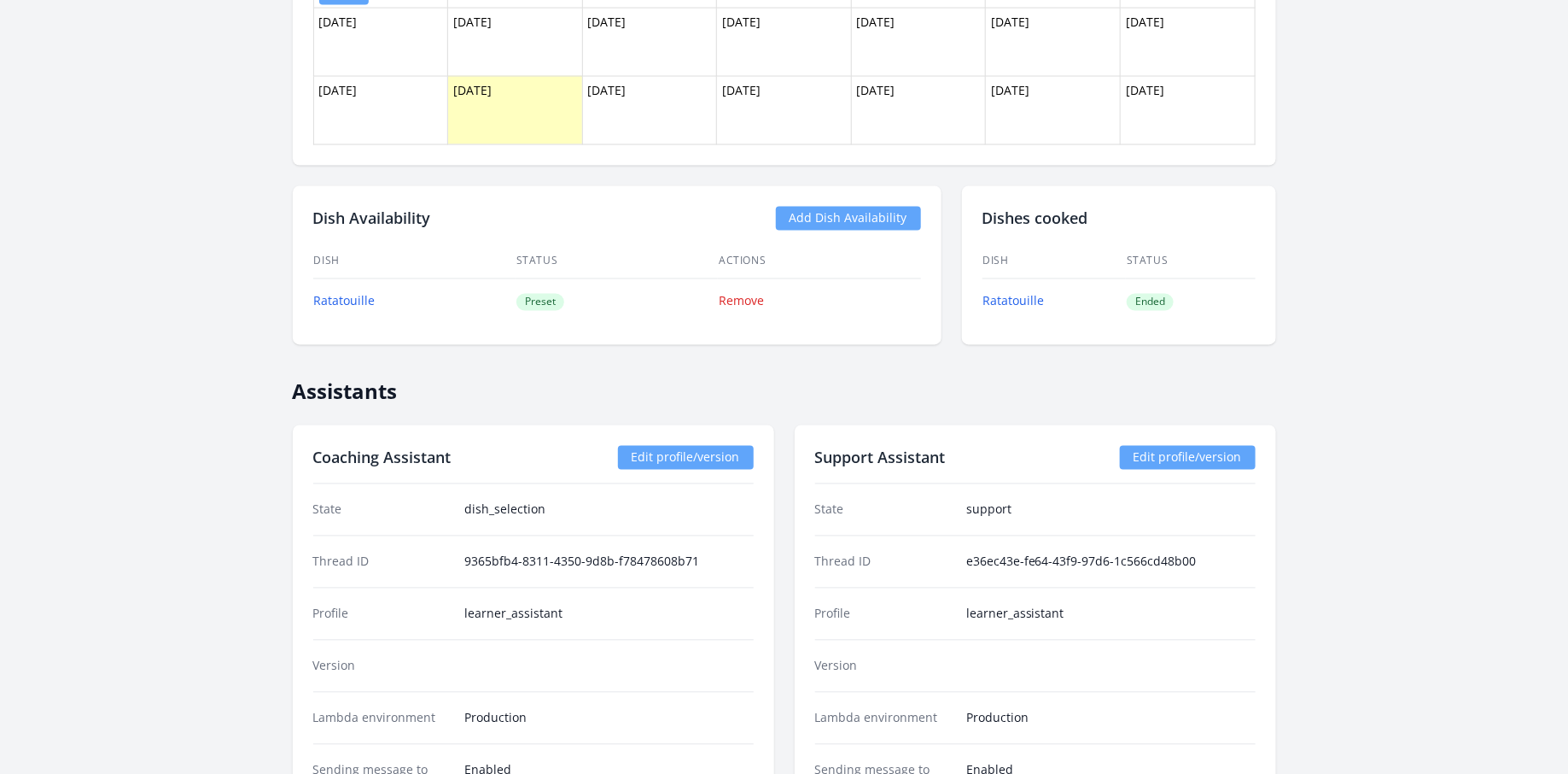
scroll to position [1379, 0]
click at [834, 213] on link "Add Dish Availability" at bounding box center [849, 219] width 145 height 24
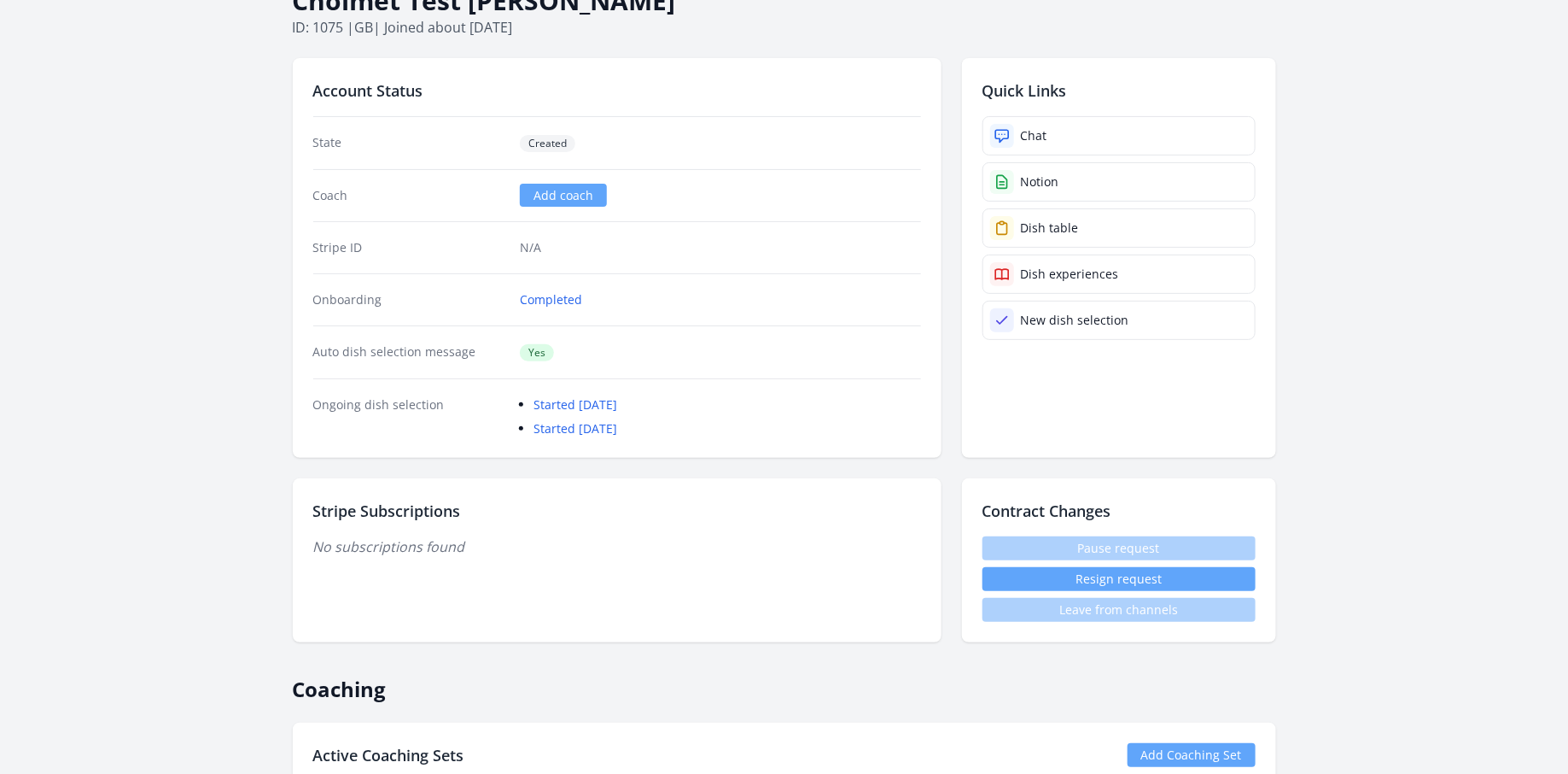
scroll to position [0, 0]
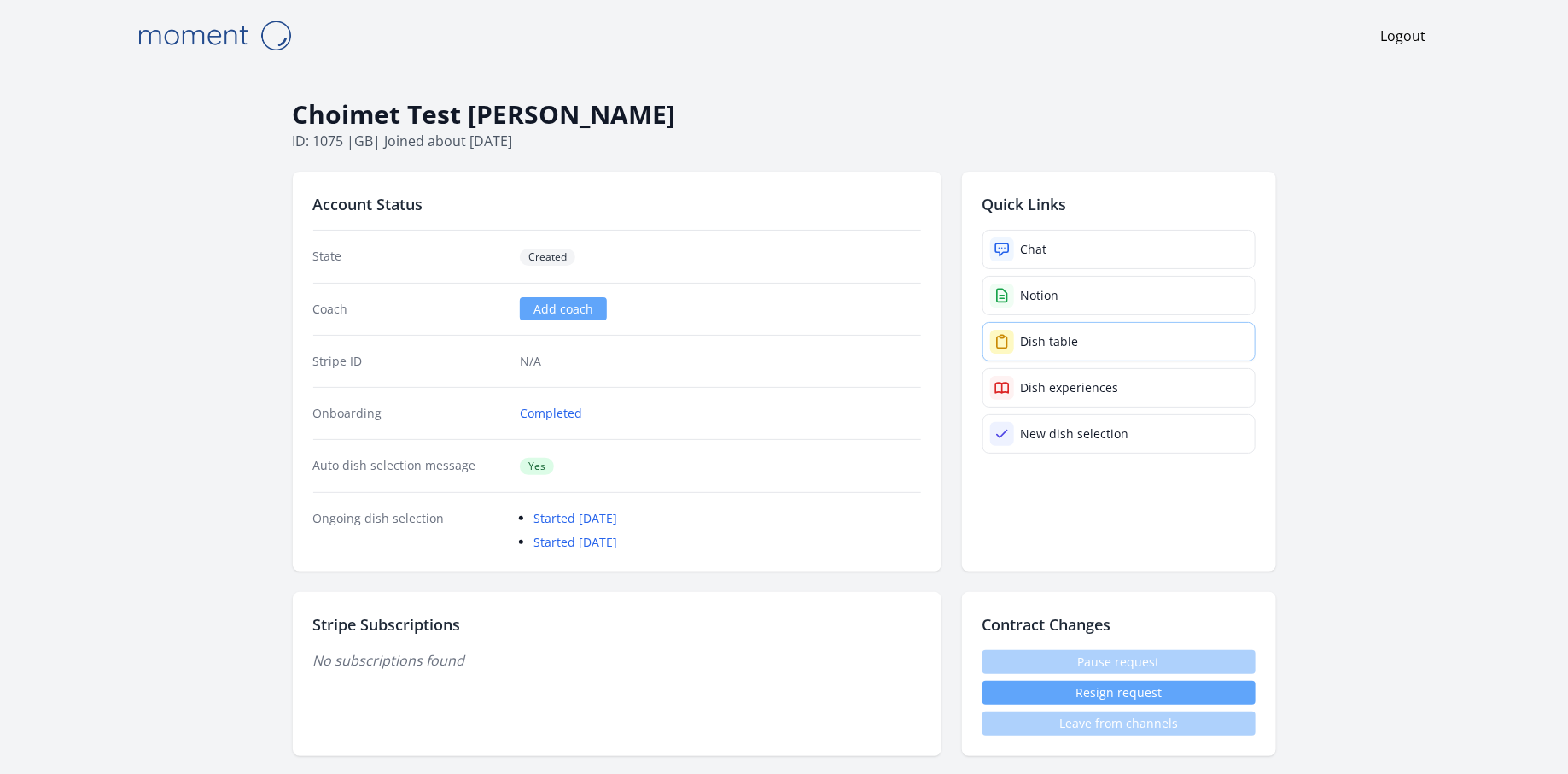
click at [1055, 338] on div "Dish table" at bounding box center [1049, 342] width 58 height 17
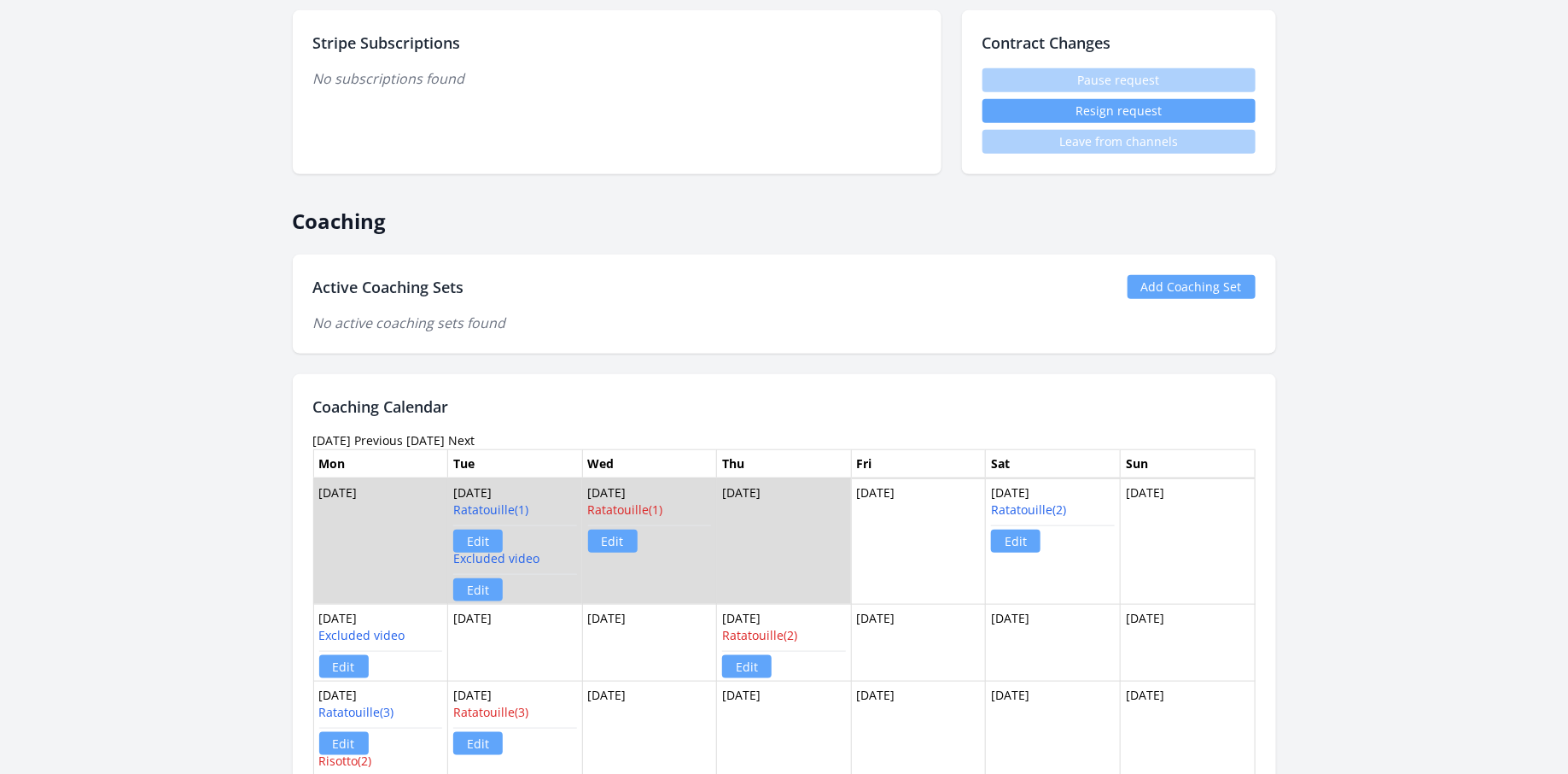
scroll to position [939, 0]
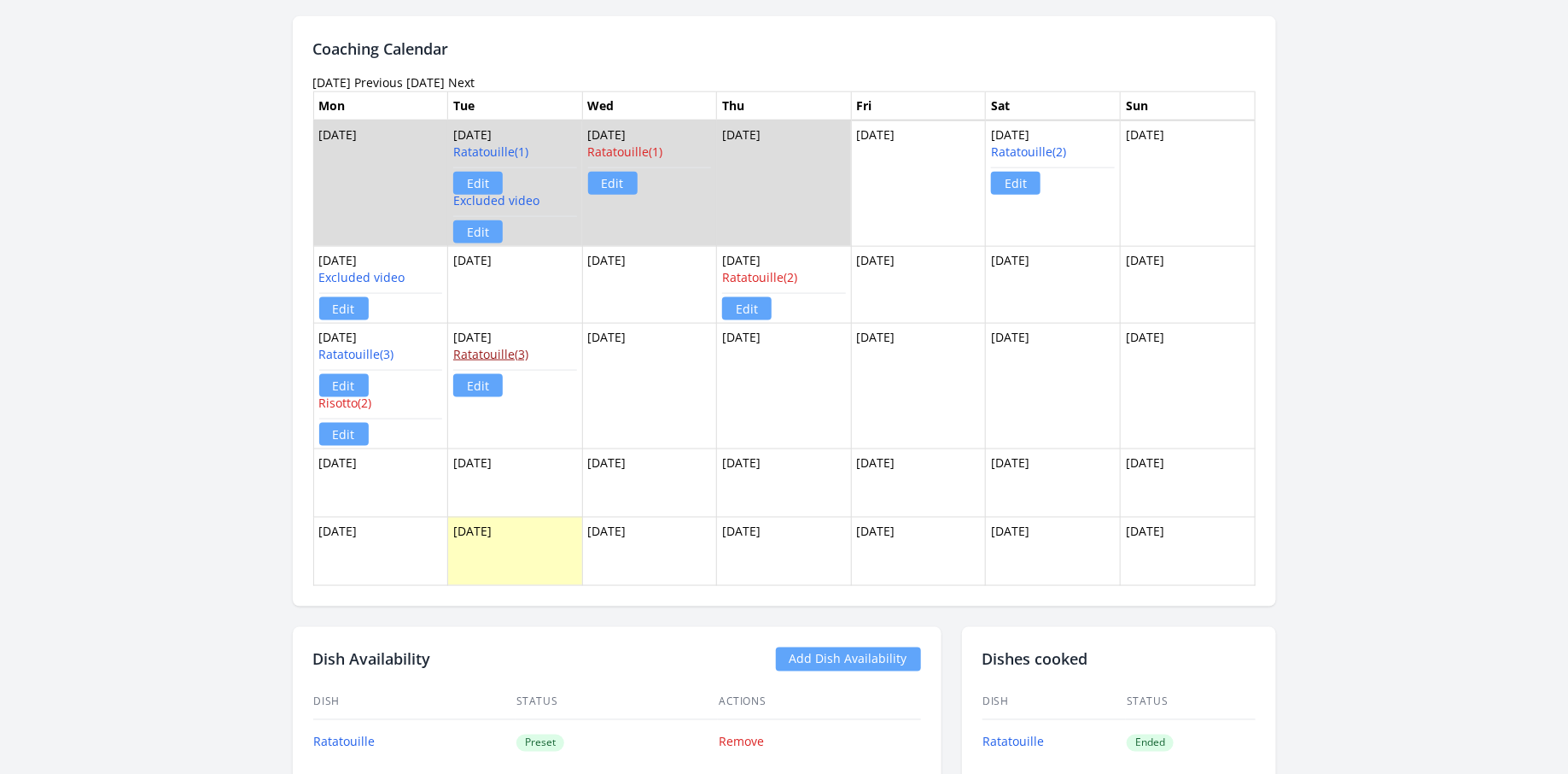
click at [511, 346] on link "Ratatouille(3)" at bounding box center [491, 354] width 75 height 17
